Goal: Navigation & Orientation: Find specific page/section

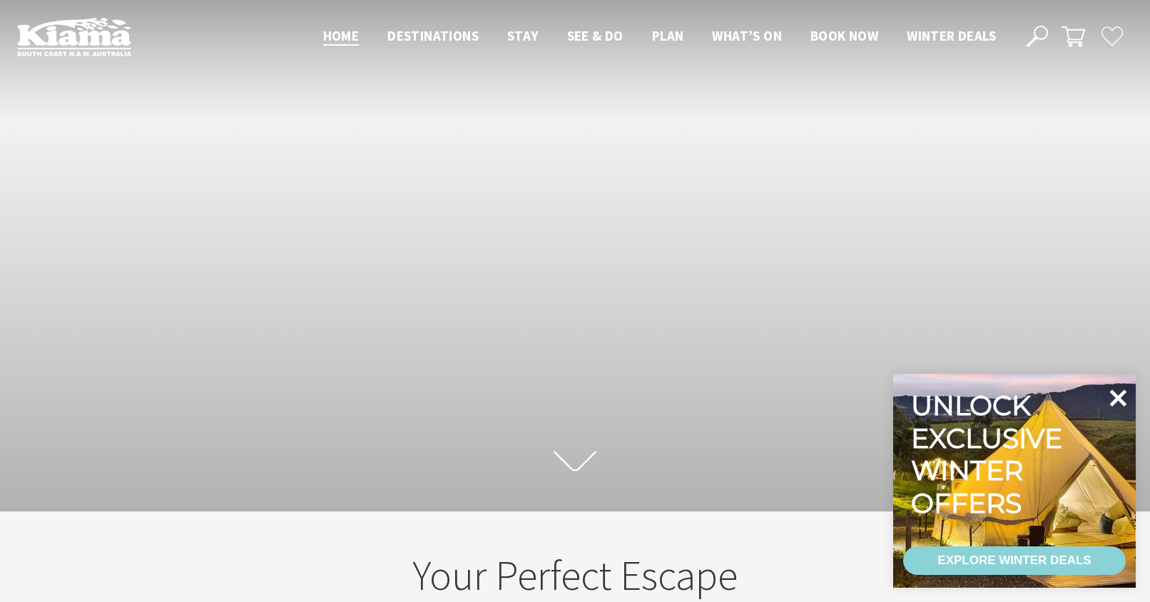
click at [1122, 401] on icon at bounding box center [1118, 398] width 17 height 17
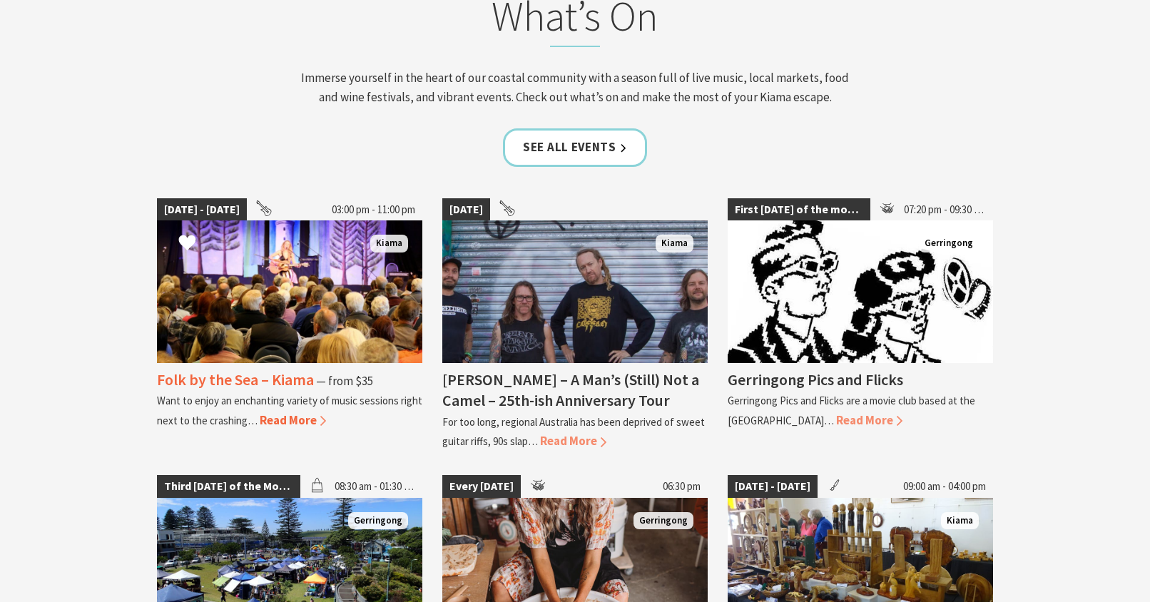
scroll to position [1403, 0]
click at [289, 419] on span "Read More" at bounding box center [293, 420] width 66 height 16
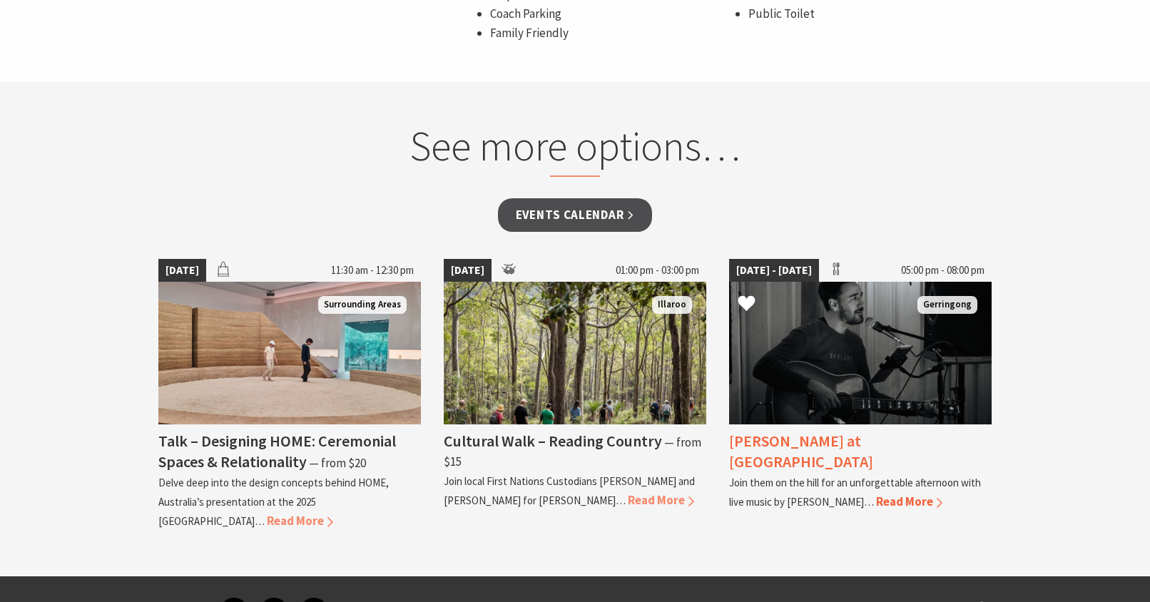
scroll to position [1194, 0]
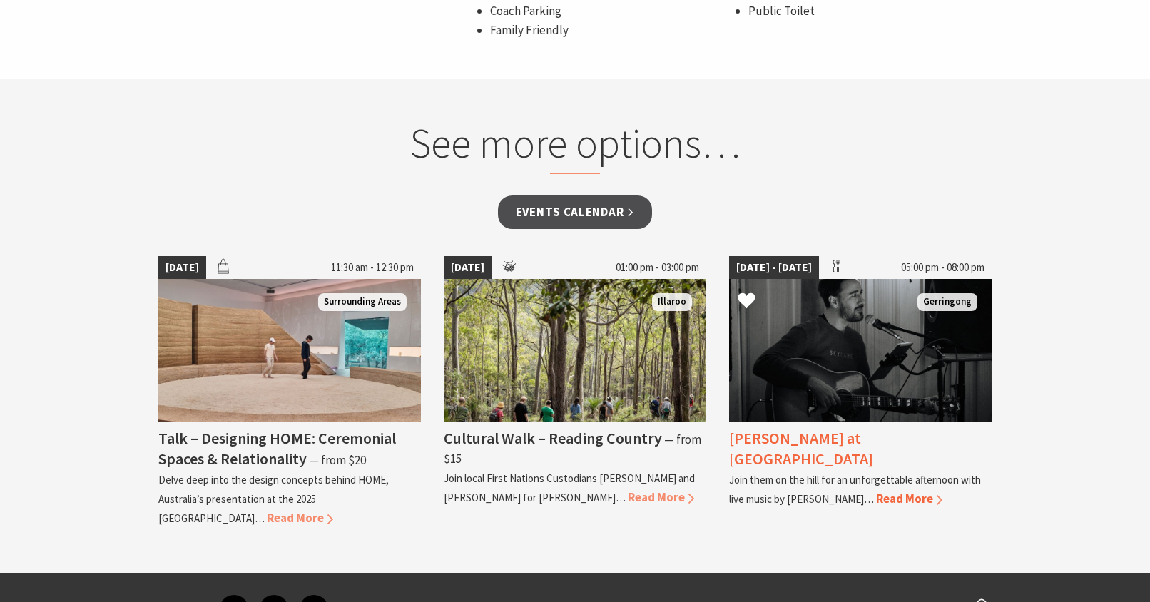
click at [846, 446] on h4 "Matt Dundas at Crooked River Estate" at bounding box center [801, 448] width 144 height 41
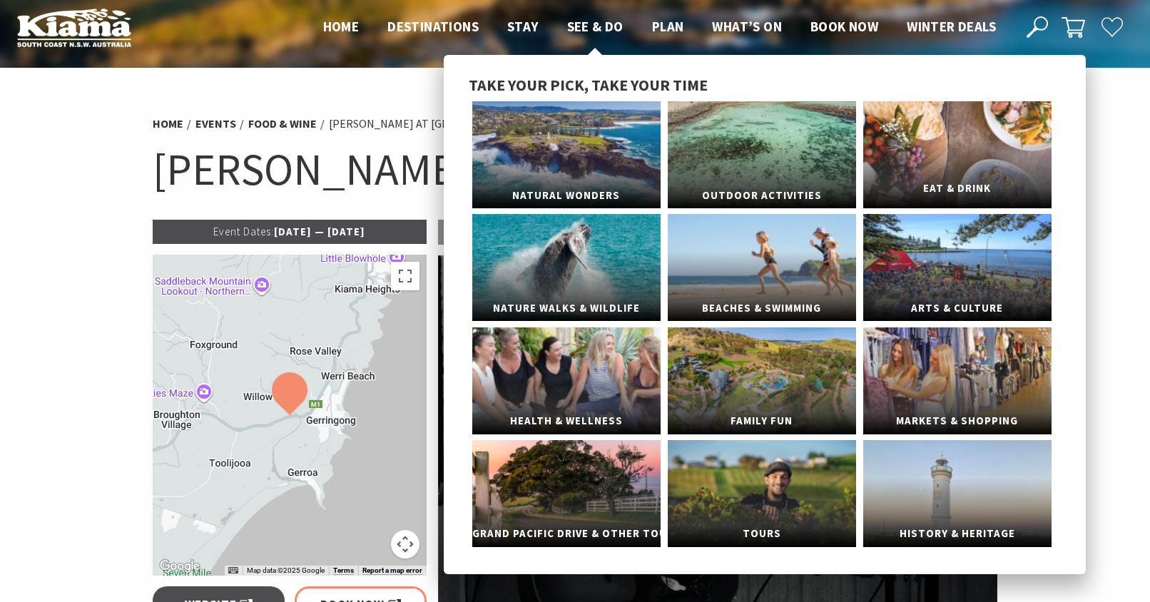
click at [916, 144] on link "Eat & Drink" at bounding box center [957, 154] width 188 height 107
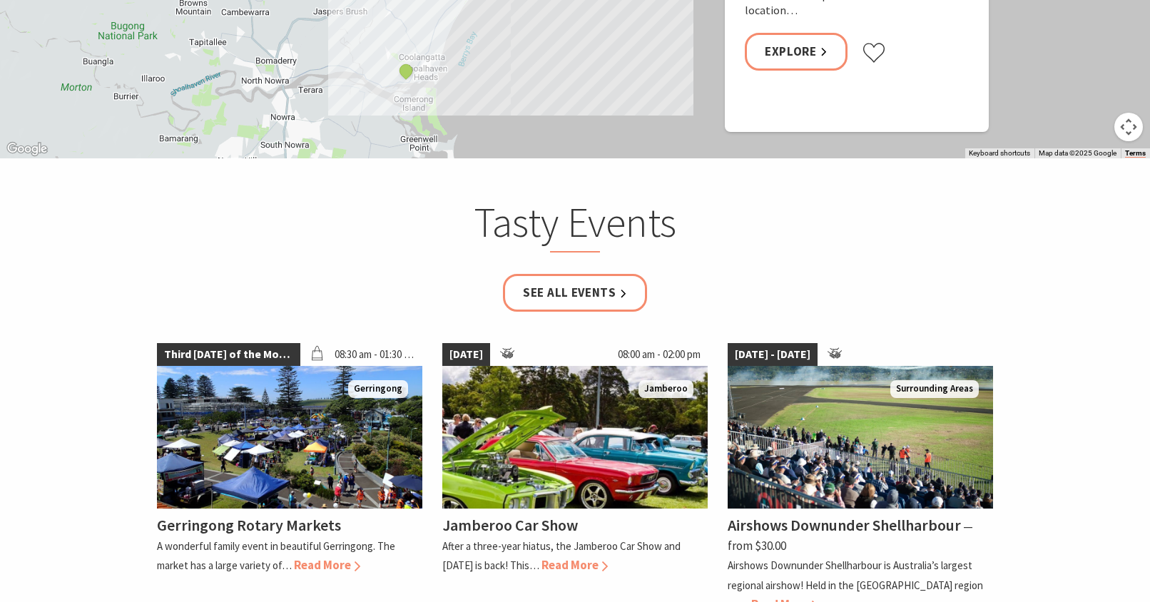
scroll to position [1953, 0]
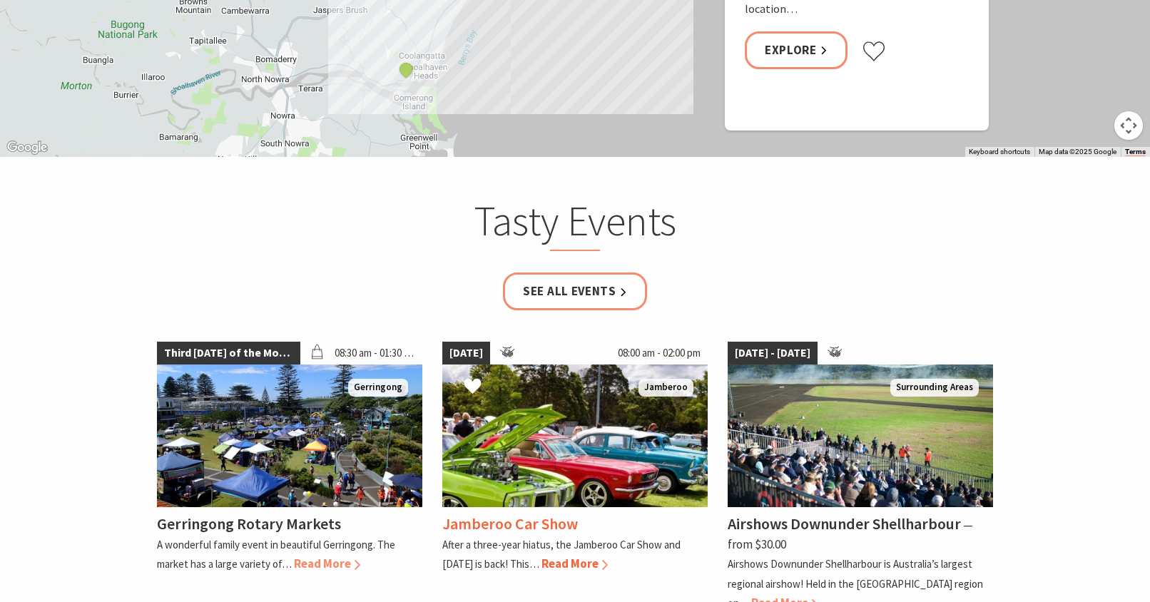
click at [473, 452] on img at bounding box center [574, 436] width 265 height 143
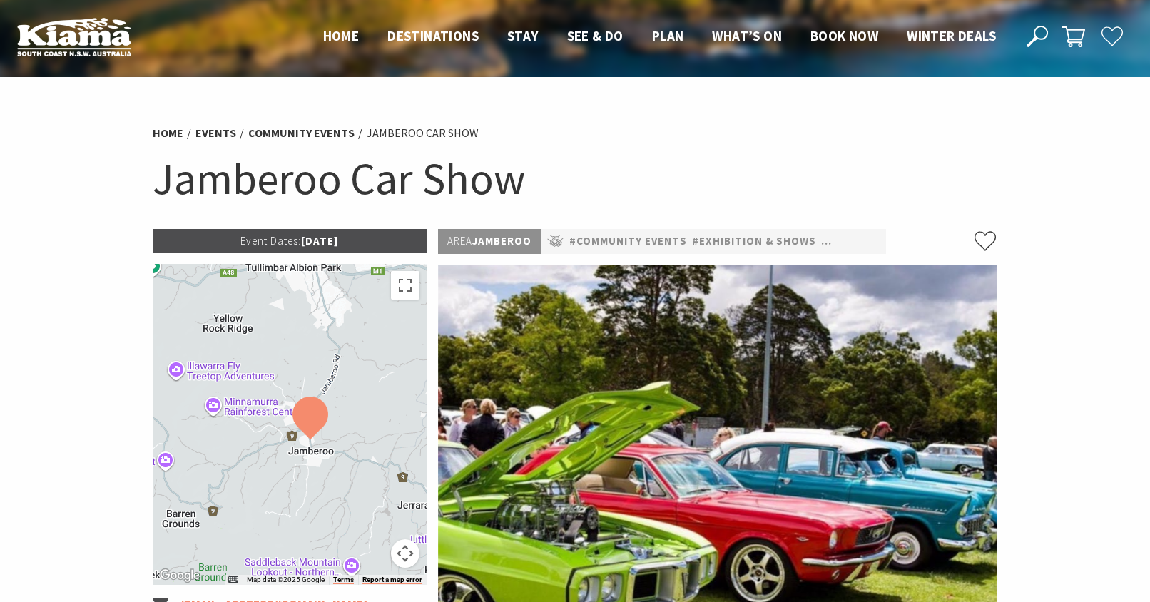
drag, startPoint x: 231, startPoint y: 419, endPoint x: 252, endPoint y: 432, distance: 24.4
click at [252, 432] on div at bounding box center [290, 424] width 274 height 321
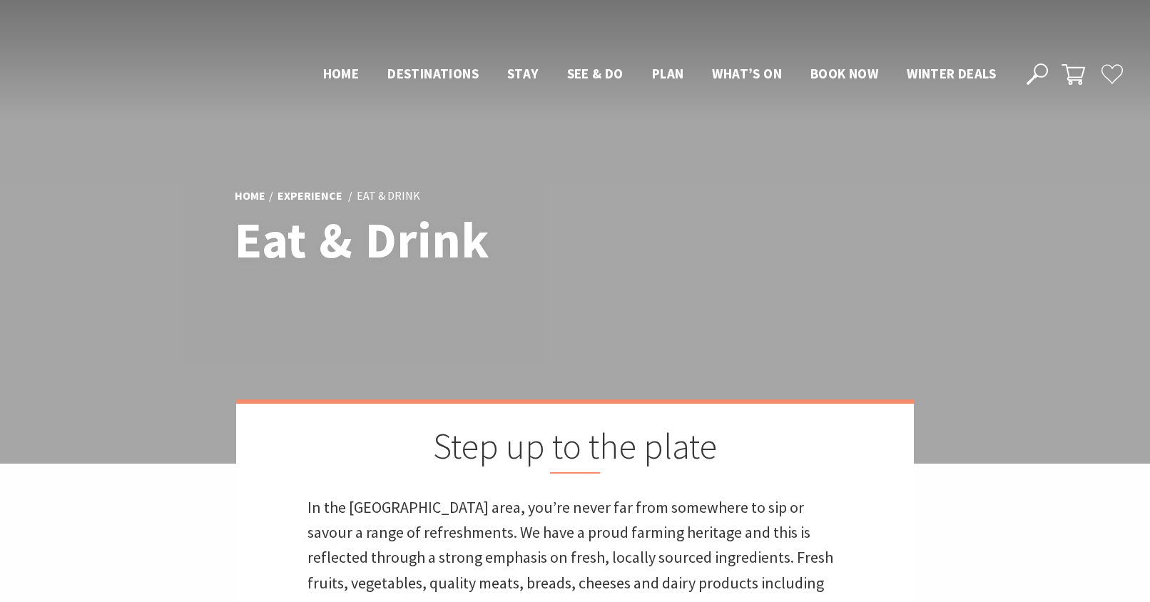
scroll to position [2467, 0]
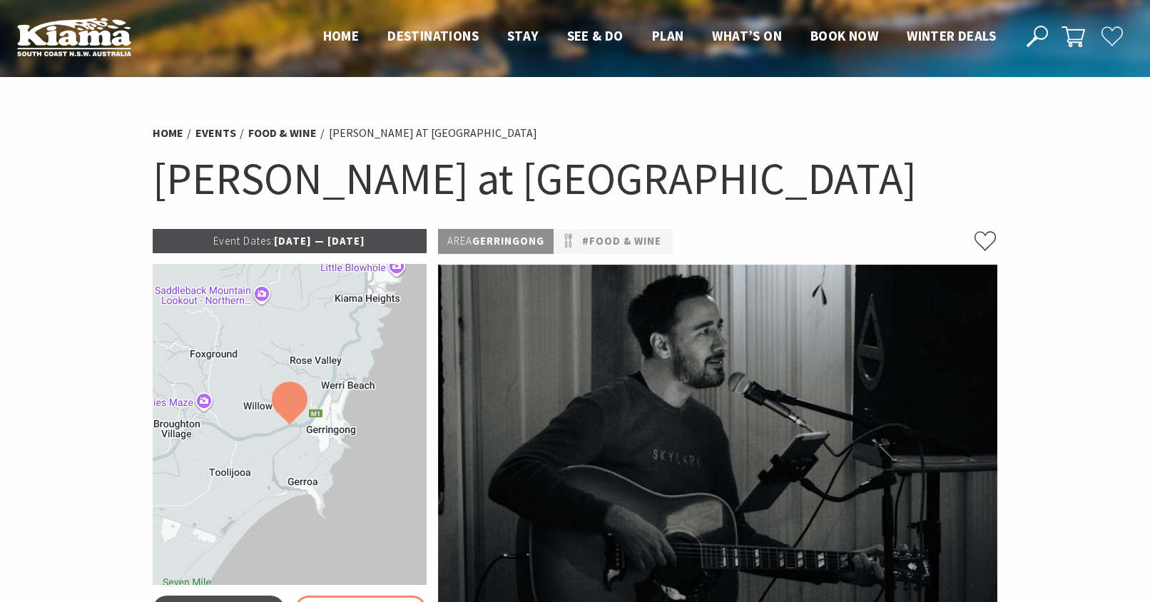
scroll to position [9, 0]
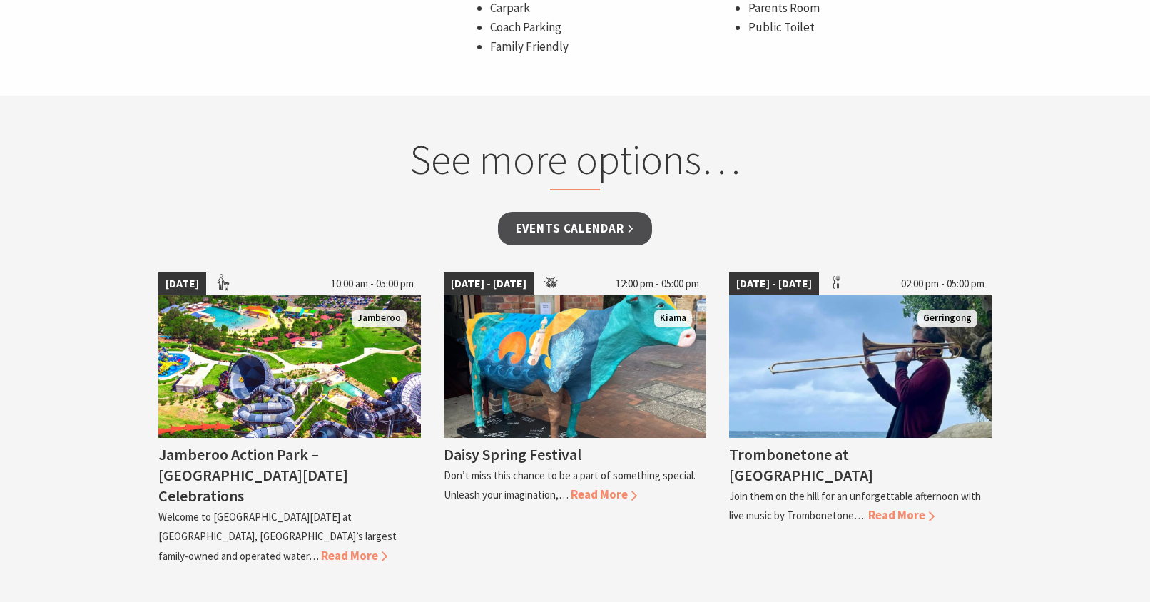
scroll to position [1179, 0]
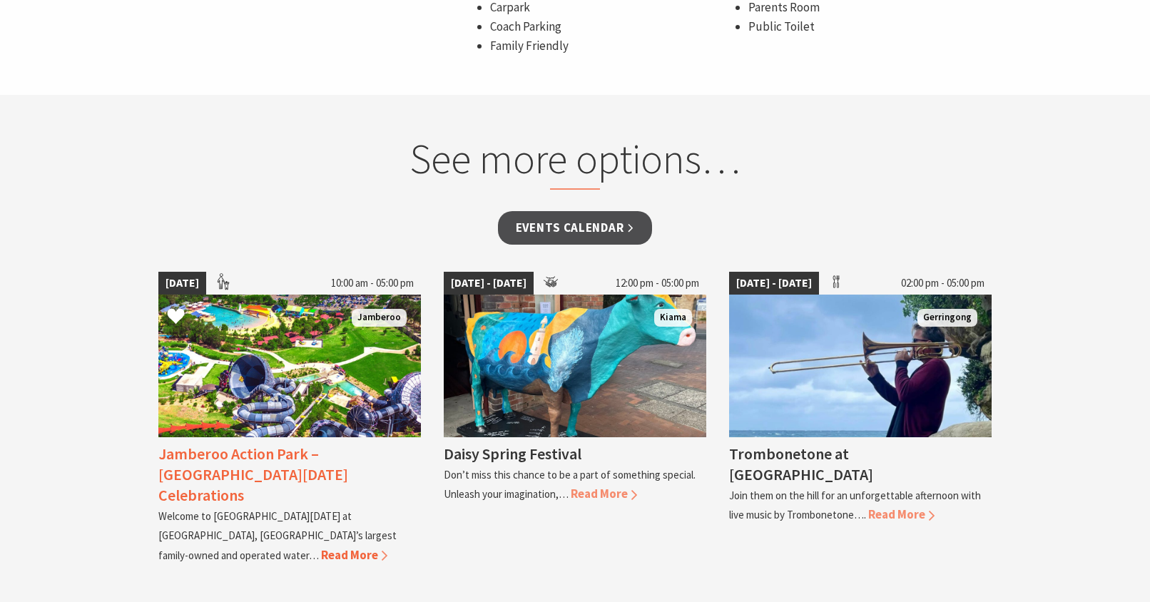
click at [361, 413] on img at bounding box center [289, 366] width 263 height 143
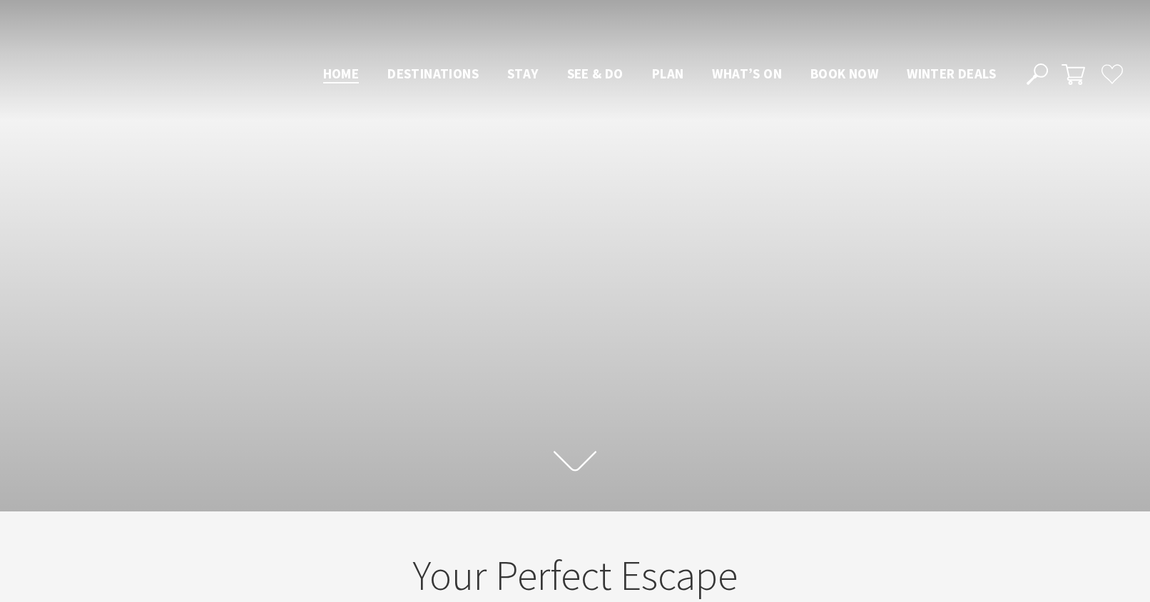
scroll to position [1404, 0]
